Goal: Navigation & Orientation: Find specific page/section

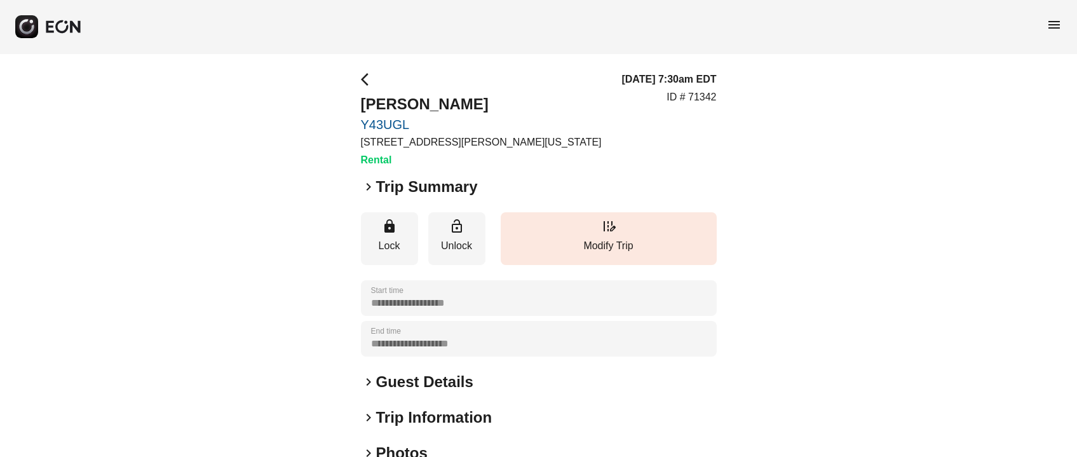
scroll to position [177, 0]
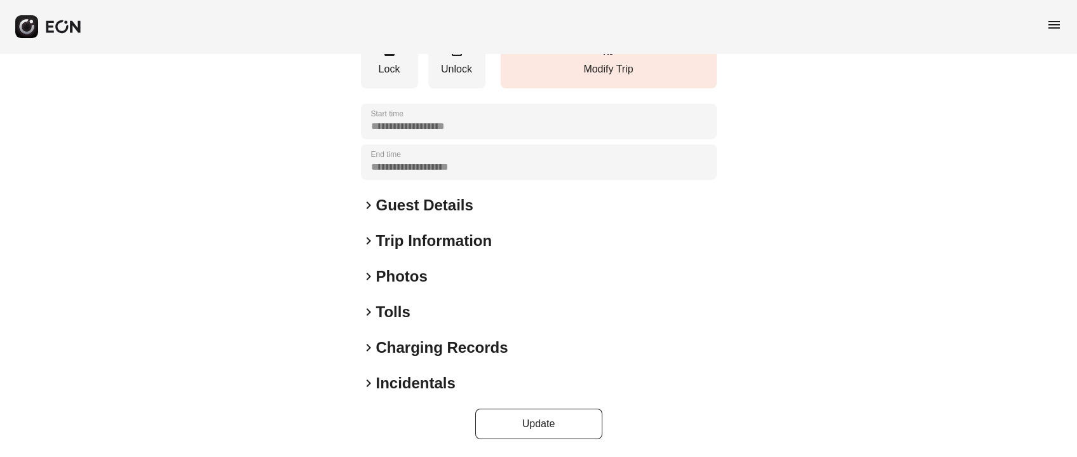
click at [377, 267] on h2 "Photos" at bounding box center [401, 276] width 51 height 20
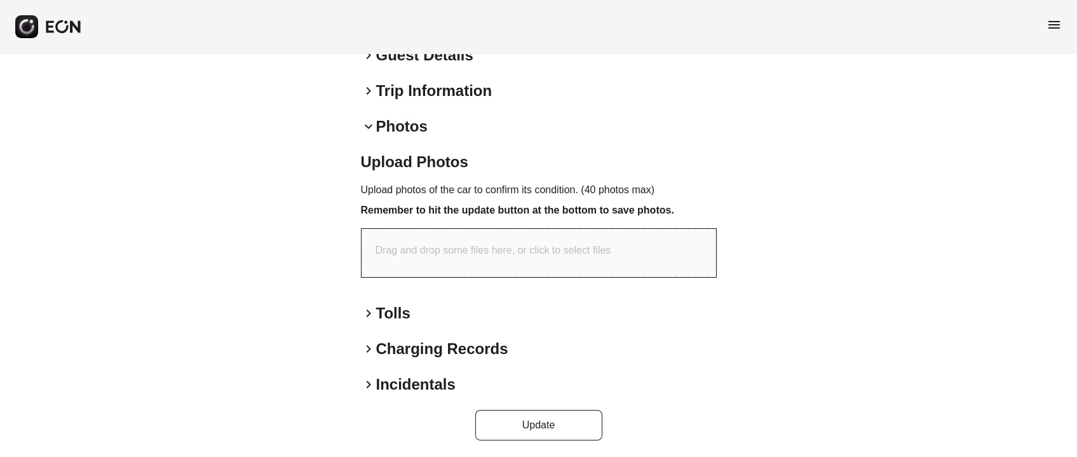
scroll to position [328, 0]
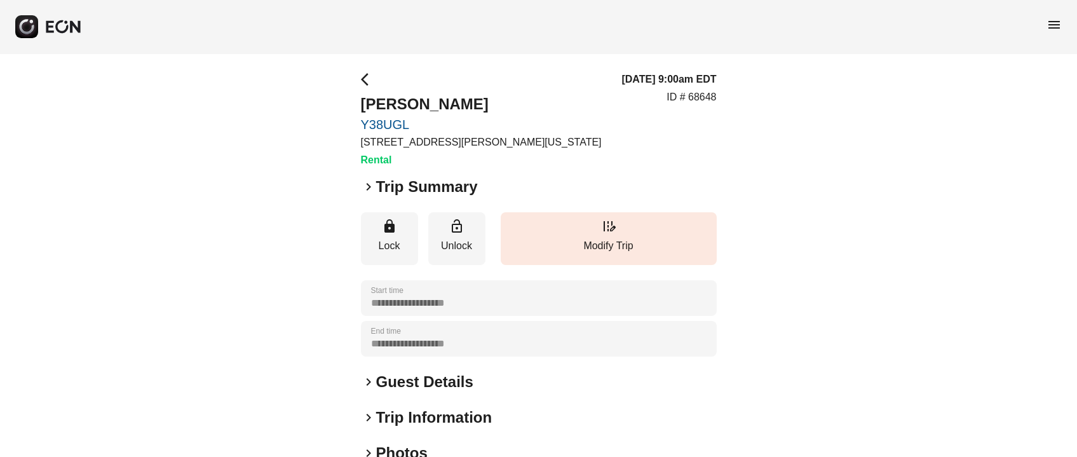
scroll to position [177, 0]
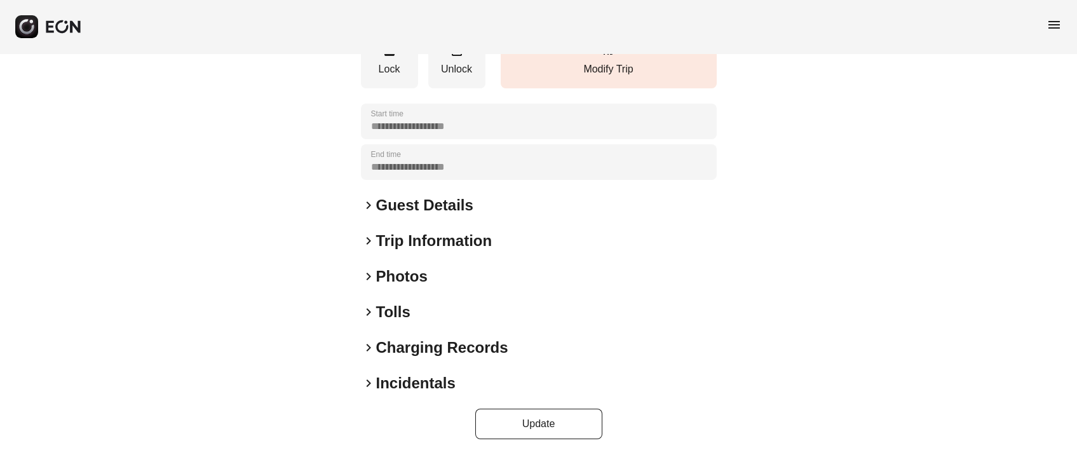
click at [400, 288] on div "**********" at bounding box center [539, 167] width 356 height 544
click at [403, 276] on h2 "Photos" at bounding box center [401, 276] width 51 height 20
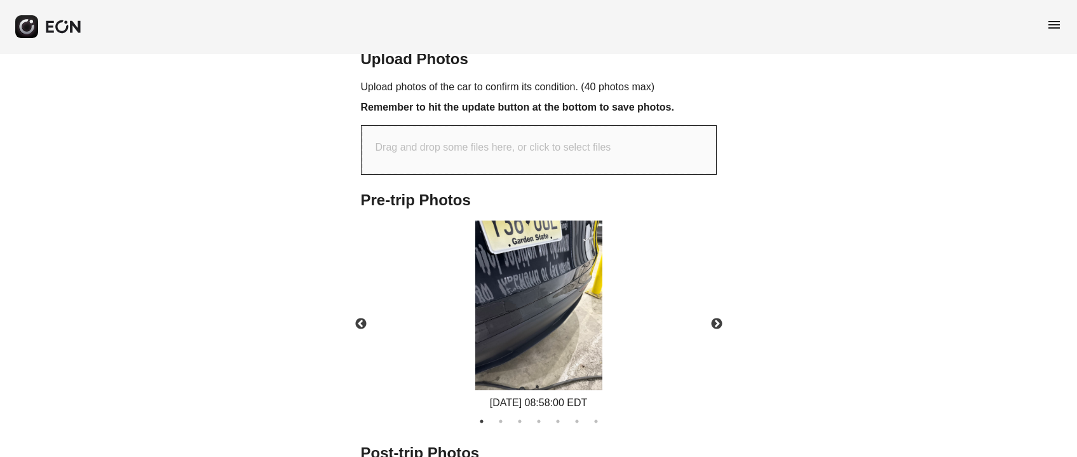
scroll to position [447, 0]
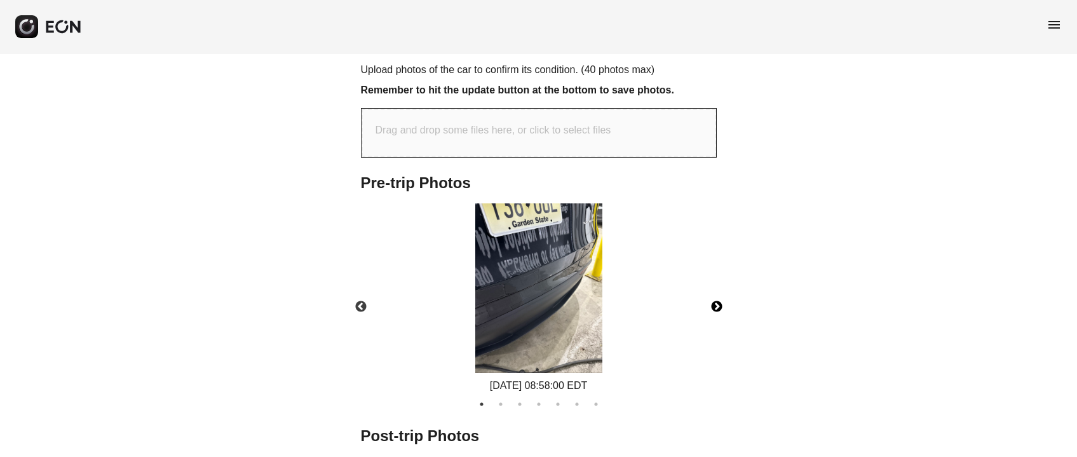
click at [715, 304] on button "Next" at bounding box center [716, 307] width 44 height 44
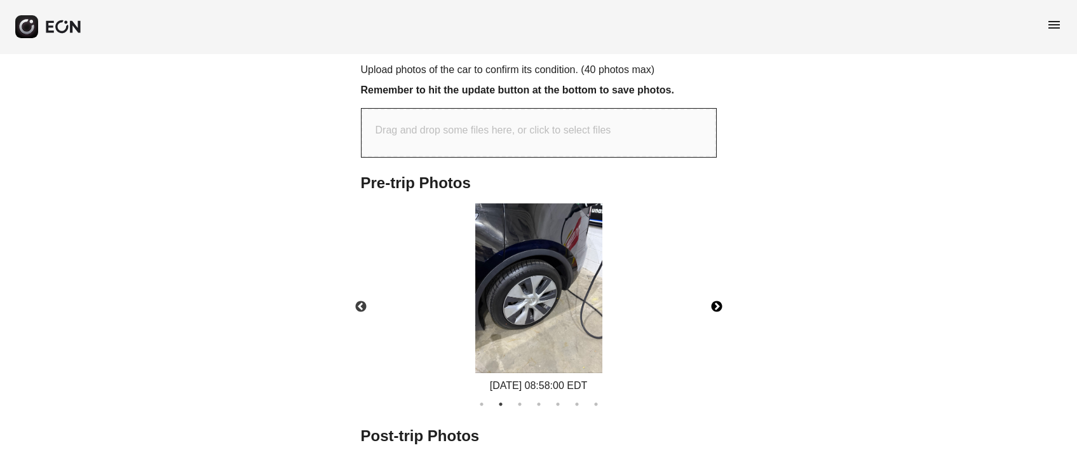
click at [715, 304] on button "Next" at bounding box center [716, 307] width 44 height 44
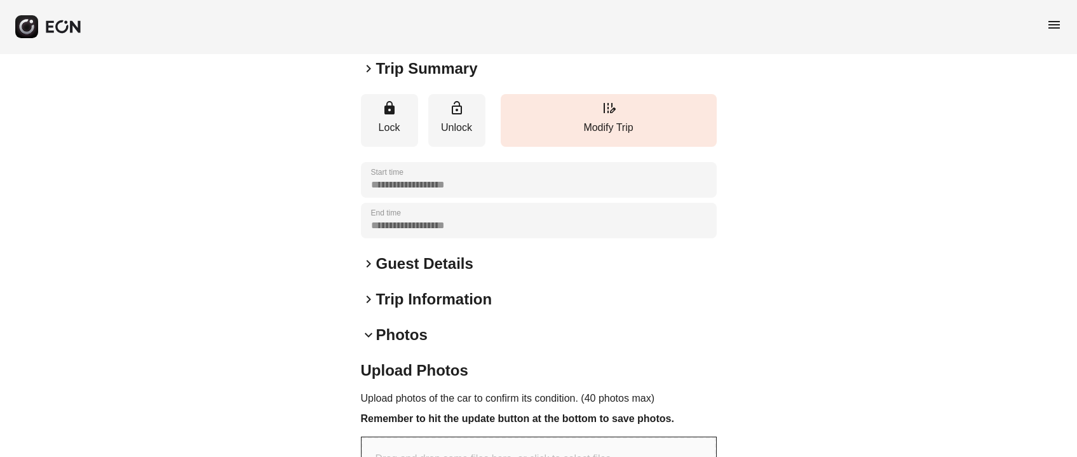
scroll to position [0, 0]
